Goal: Find specific page/section: Find specific page/section

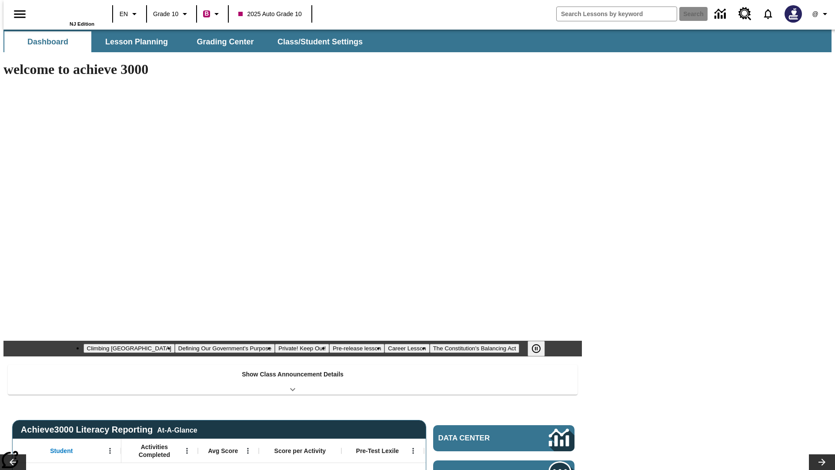
type input "-1"
click at [222, 42] on span "Grading Center" at bounding box center [225, 42] width 57 height 10
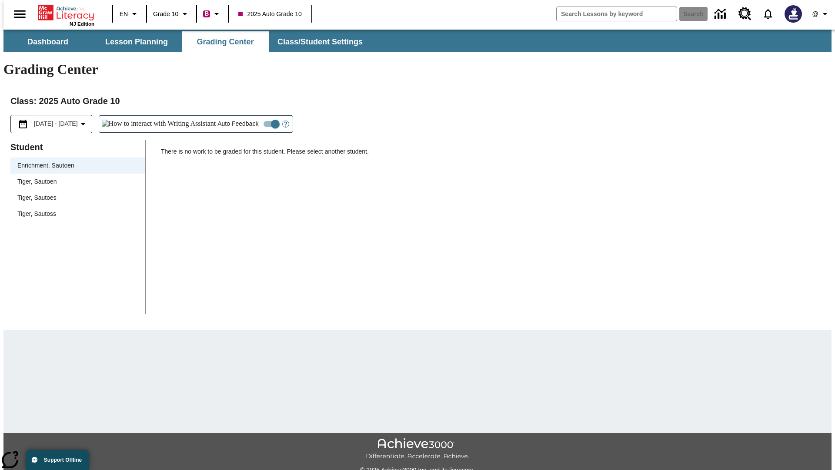
click at [75, 177] on div "Tiger, Sautoen" at bounding box center [77, 181] width 121 height 9
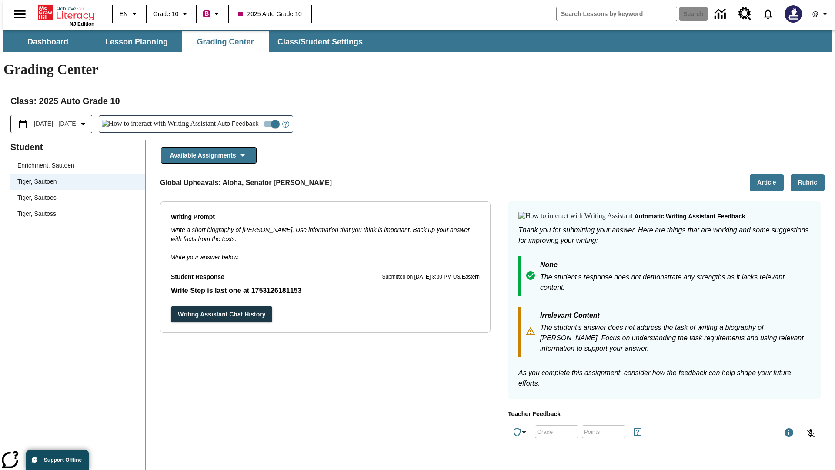
scroll to position [151, 0]
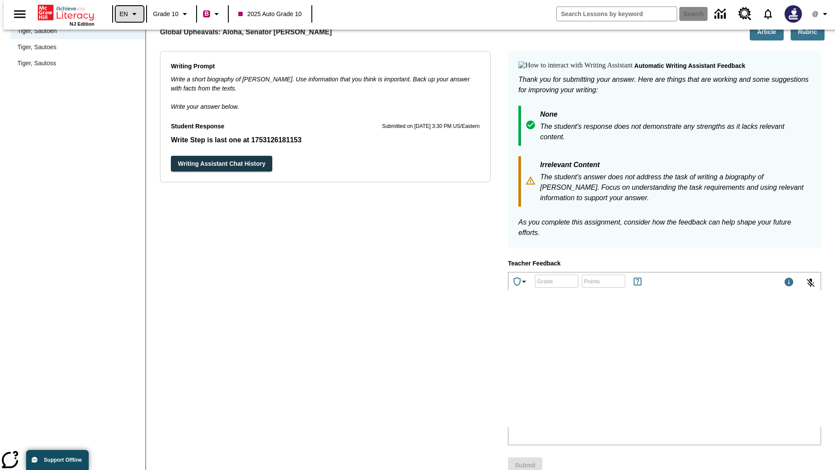
click at [129, 14] on icon "Language: EN, Select a language" at bounding box center [134, 14] width 10 height 10
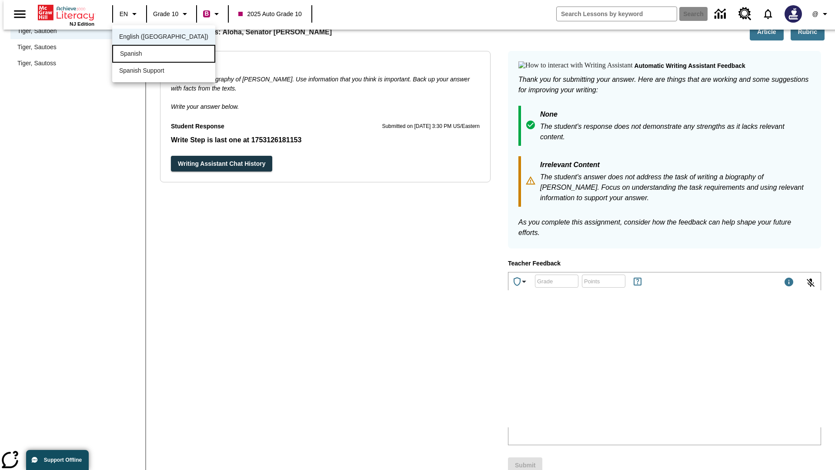
click at [145, 54] on div "Spanish" at bounding box center [163, 54] width 103 height 18
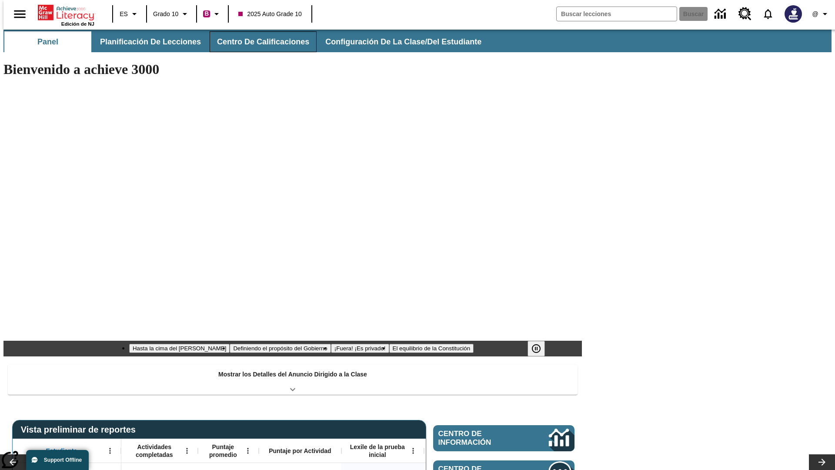
click at [256, 42] on span "Centro de calificaciones" at bounding box center [263, 42] width 92 height 10
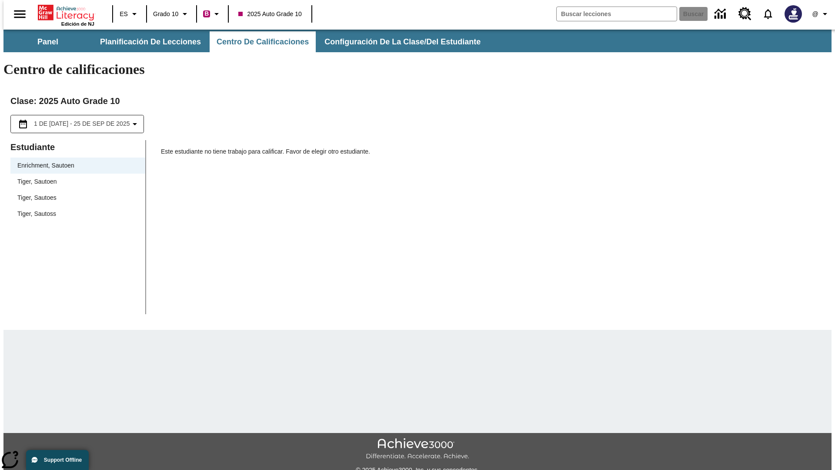
click at [75, 177] on div "Tiger, Sautoen" at bounding box center [77, 181] width 121 height 9
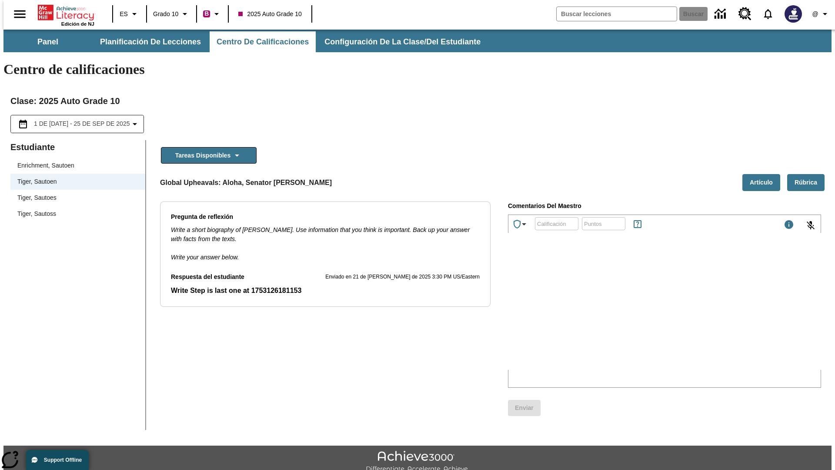
scroll to position [20, 0]
